Goal: Task Accomplishment & Management: Manage account settings

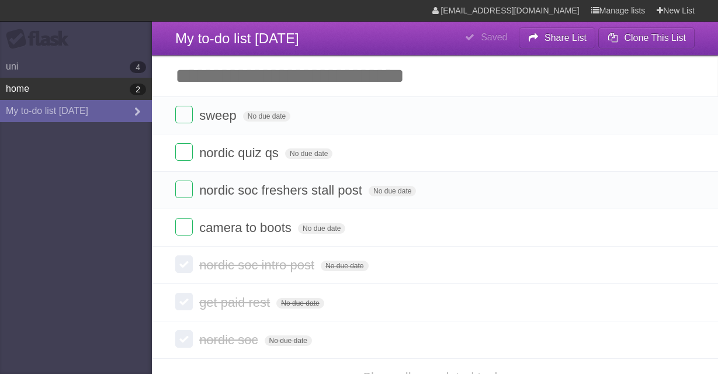
click at [86, 96] on link "home 2" at bounding box center [76, 89] width 152 height 22
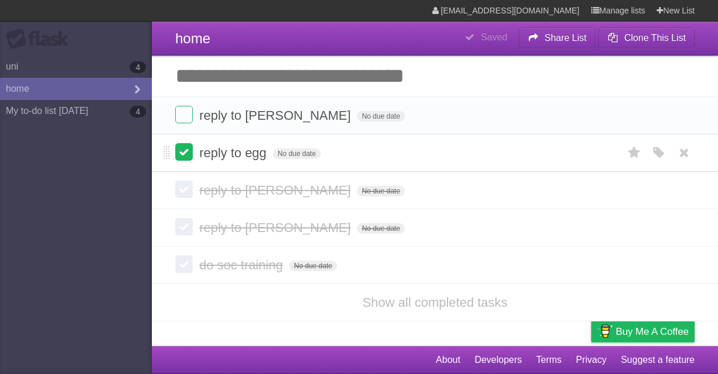
click at [182, 158] on label at bounding box center [184, 152] width 18 height 18
click at [183, 150] on label at bounding box center [184, 152] width 18 height 18
click at [180, 152] on label at bounding box center [184, 152] width 18 height 18
click at [179, 152] on label at bounding box center [184, 152] width 18 height 18
click at [187, 156] on label at bounding box center [184, 152] width 18 height 18
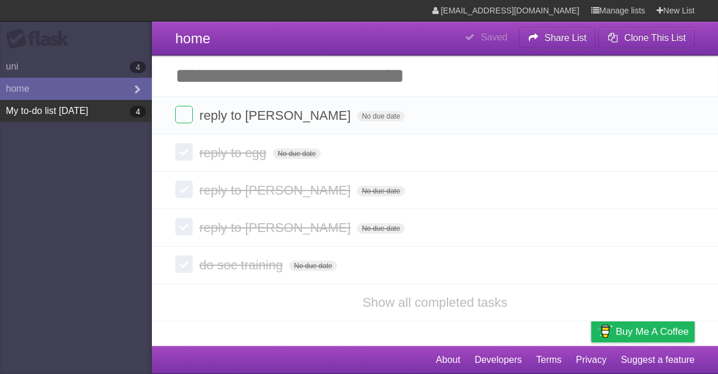
click at [95, 115] on link "My to-do list [DATE] 4" at bounding box center [76, 111] width 152 height 22
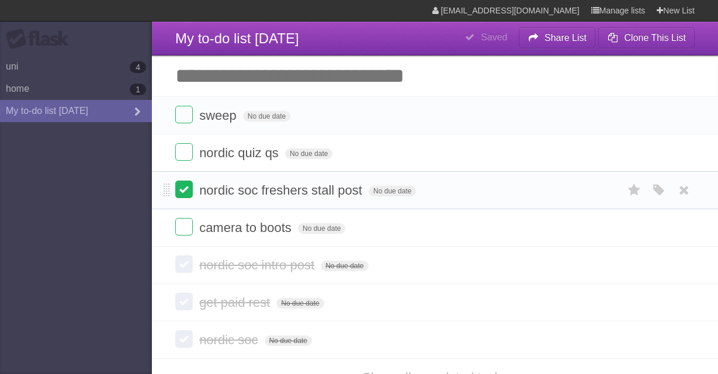
click at [182, 198] on label at bounding box center [184, 189] width 18 height 18
